Goal: Information Seeking & Learning: Learn about a topic

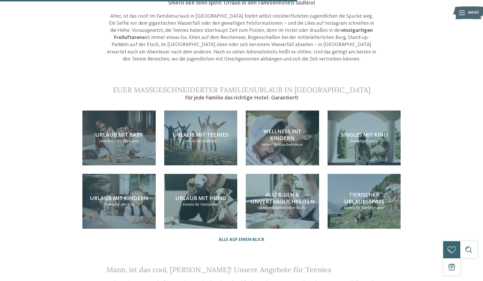
scroll to position [541, 0]
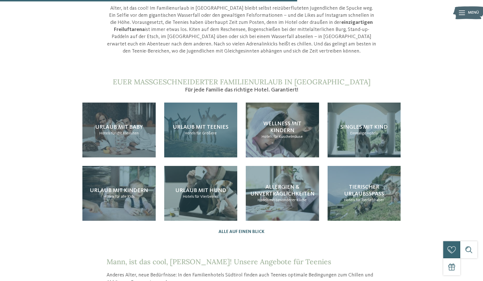
click at [219, 146] on div "Urlaub mit Teenies Hotels für Größere" at bounding box center [200, 130] width 73 height 55
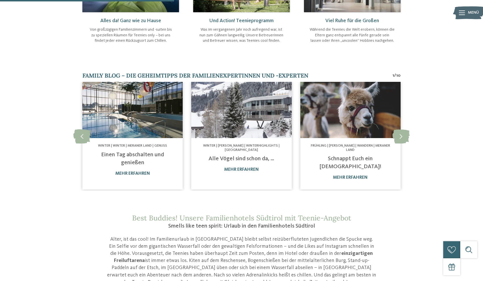
scroll to position [313, 0]
click at [403, 135] on icon at bounding box center [400, 136] width 17 height 14
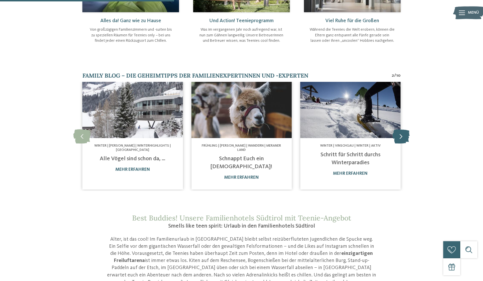
click at [403, 135] on icon at bounding box center [400, 136] width 17 height 14
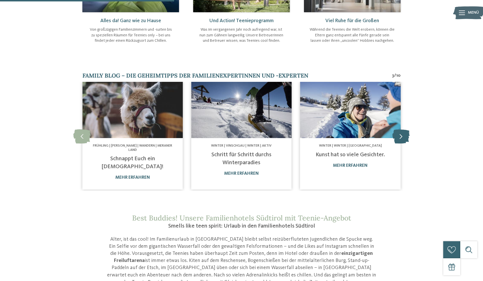
click at [403, 135] on icon at bounding box center [400, 136] width 17 height 14
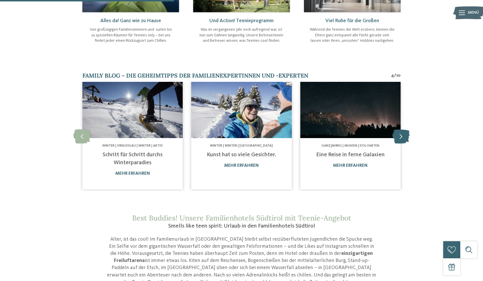
click at [403, 135] on icon at bounding box center [400, 136] width 17 height 14
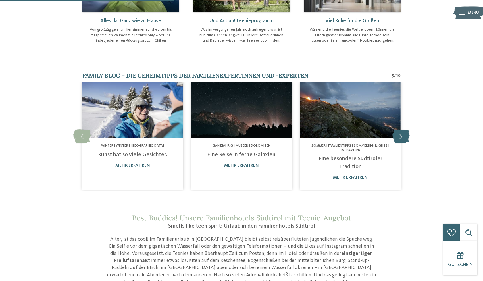
click at [403, 135] on icon at bounding box center [400, 136] width 17 height 14
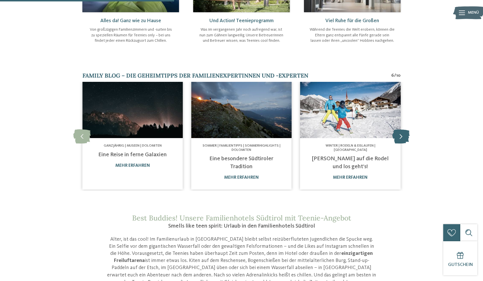
click at [403, 135] on icon at bounding box center [400, 136] width 17 height 14
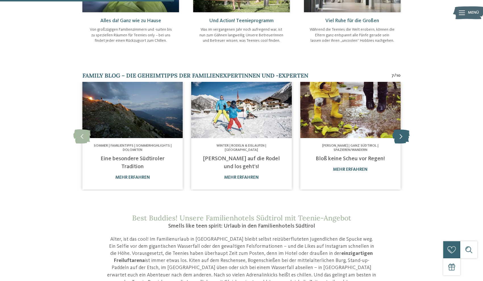
click at [403, 135] on icon at bounding box center [400, 136] width 17 height 14
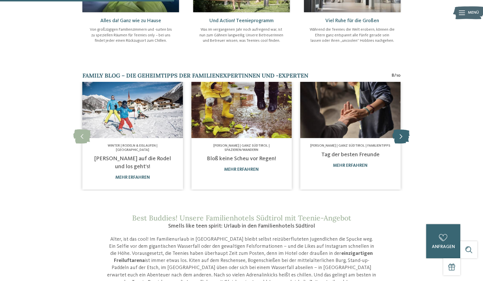
click at [403, 135] on icon at bounding box center [400, 136] width 17 height 14
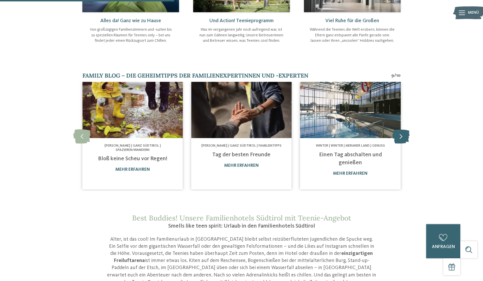
click at [403, 135] on icon at bounding box center [400, 136] width 17 height 14
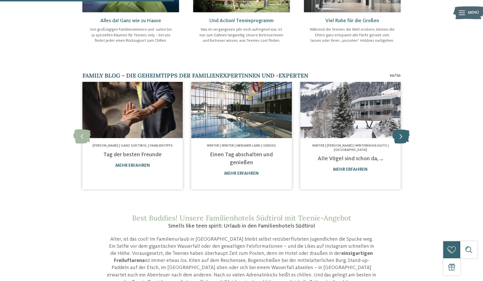
click at [403, 135] on icon at bounding box center [400, 136] width 17 height 14
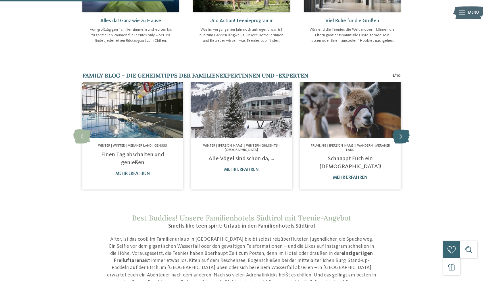
click at [403, 135] on icon at bounding box center [400, 136] width 17 height 14
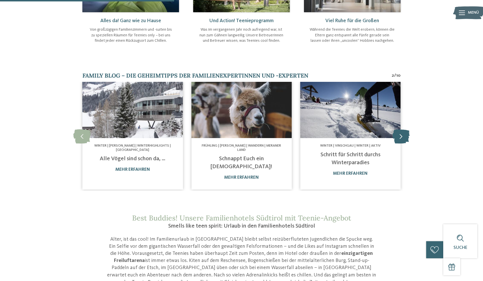
click at [401, 134] on icon at bounding box center [400, 136] width 17 height 14
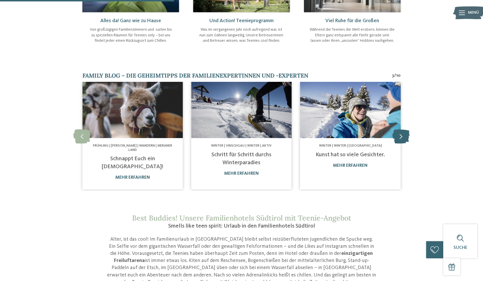
click at [400, 134] on icon at bounding box center [400, 136] width 17 height 14
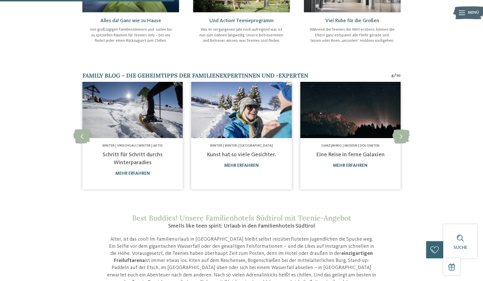
click at [356, 115] on img at bounding box center [350, 110] width 100 height 57
